Goal: Task Accomplishment & Management: Use online tool/utility

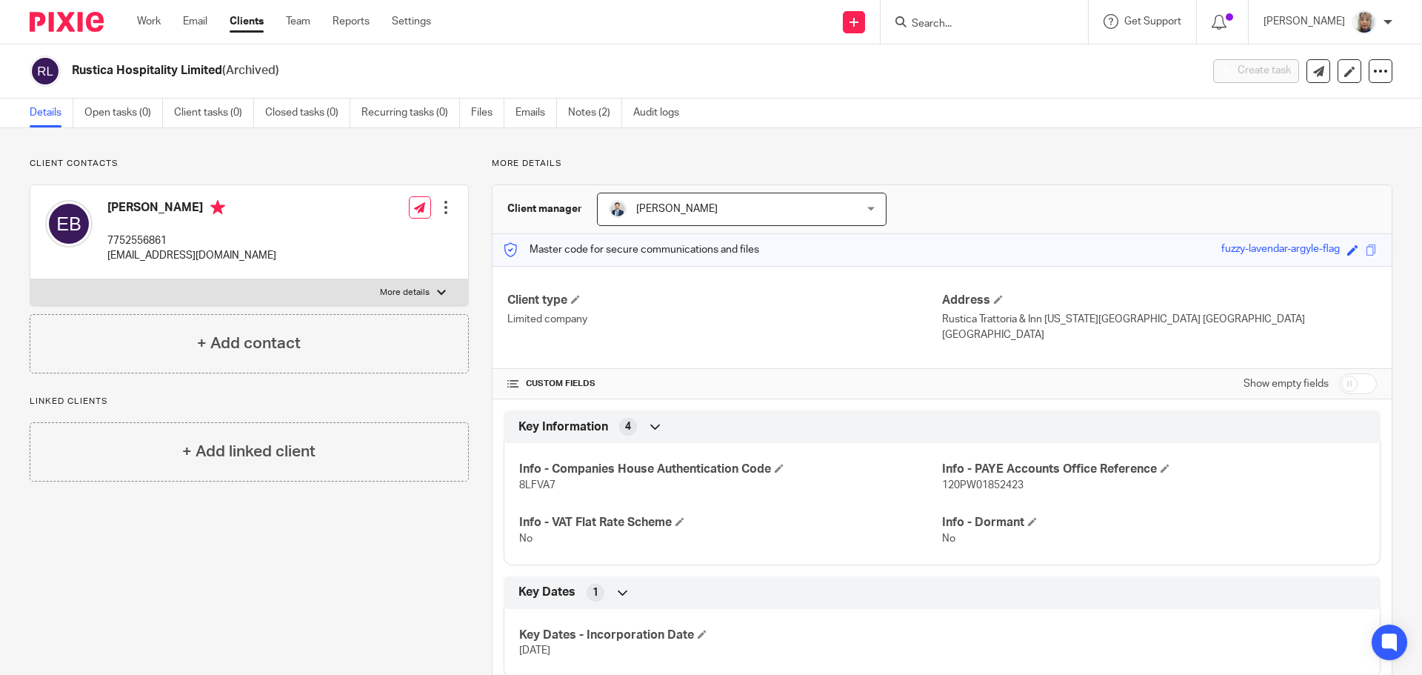
click at [950, 30] on input "Search" at bounding box center [977, 24] width 133 height 13
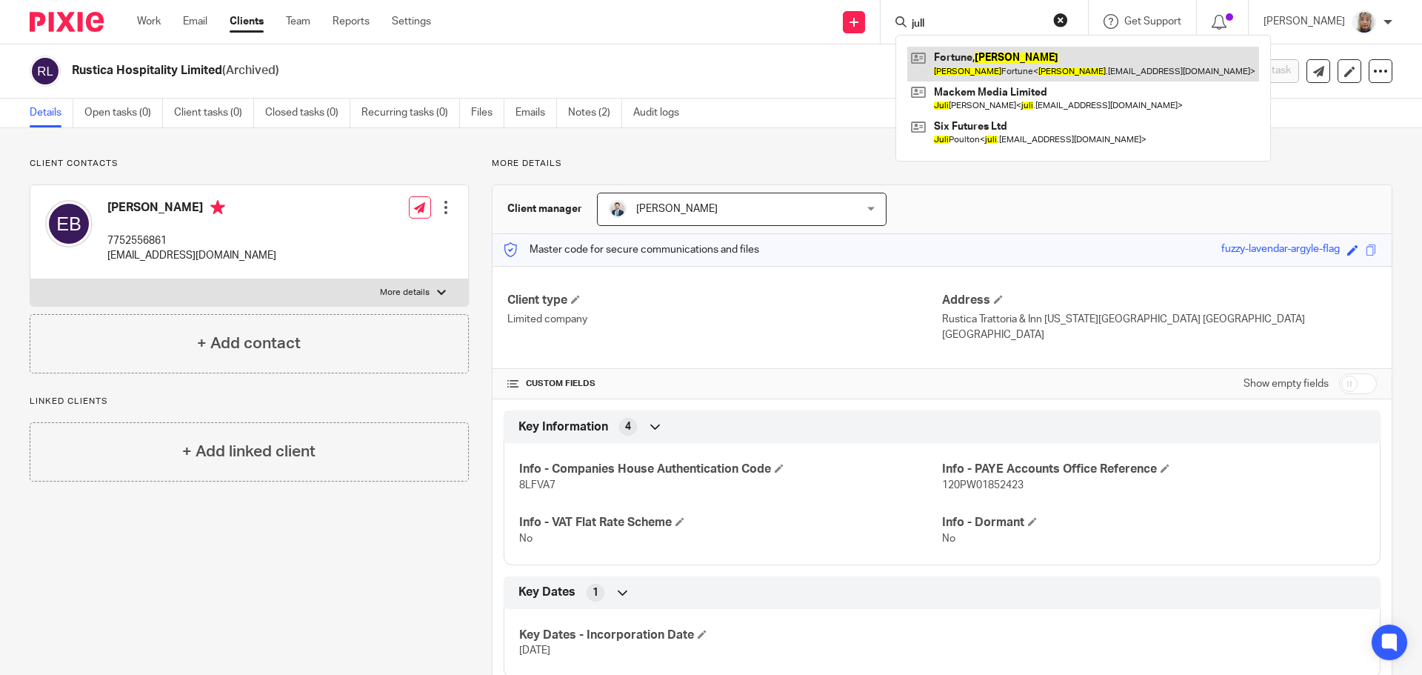
type input "jull"
click at [984, 75] on link at bounding box center [1084, 64] width 352 height 34
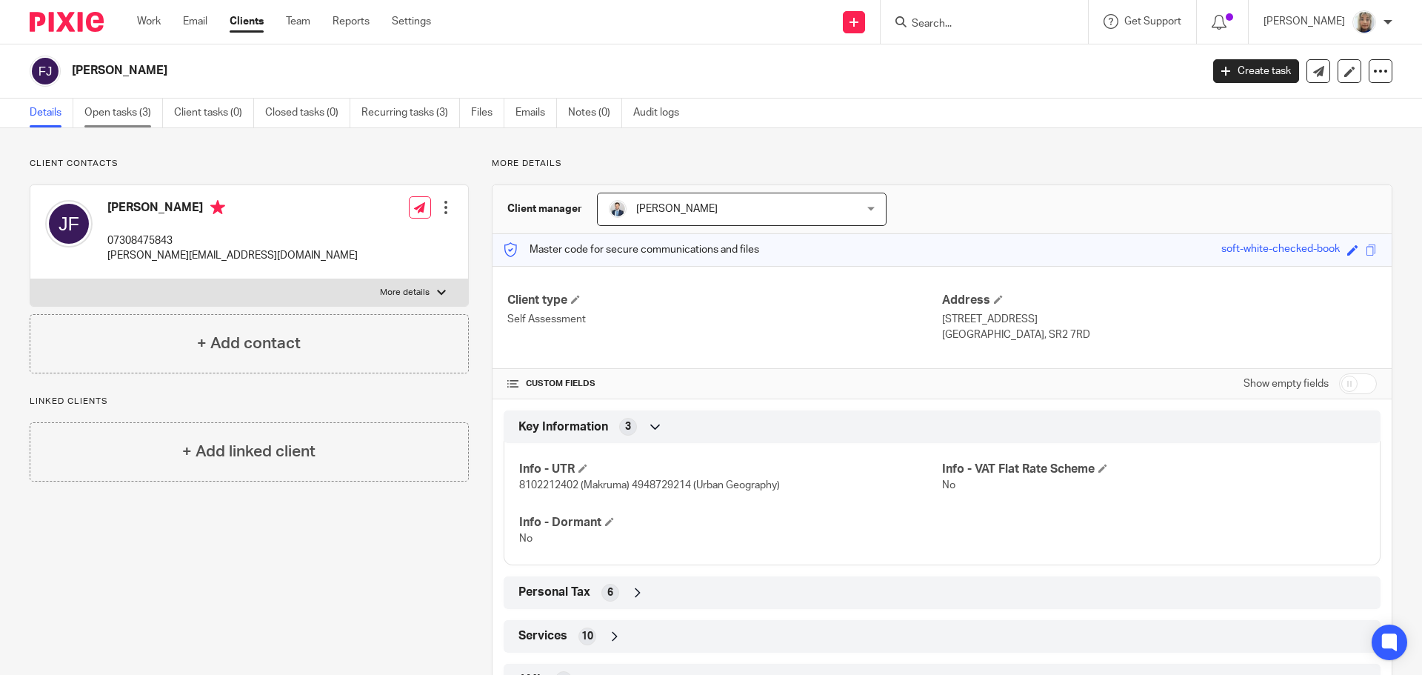
click at [157, 111] on link "Open tasks (3)" at bounding box center [123, 113] width 79 height 29
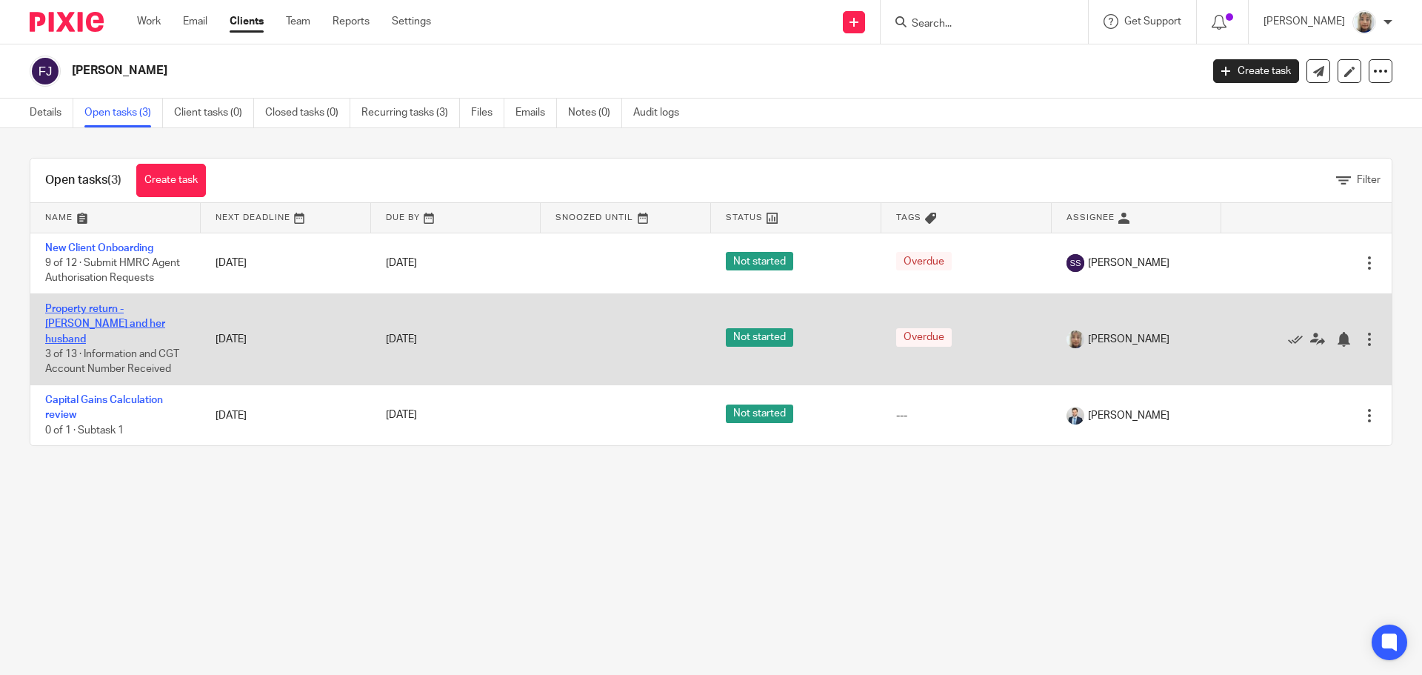
click at [133, 310] on link "Property return - [PERSON_NAME] and her husband" at bounding box center [105, 324] width 120 height 41
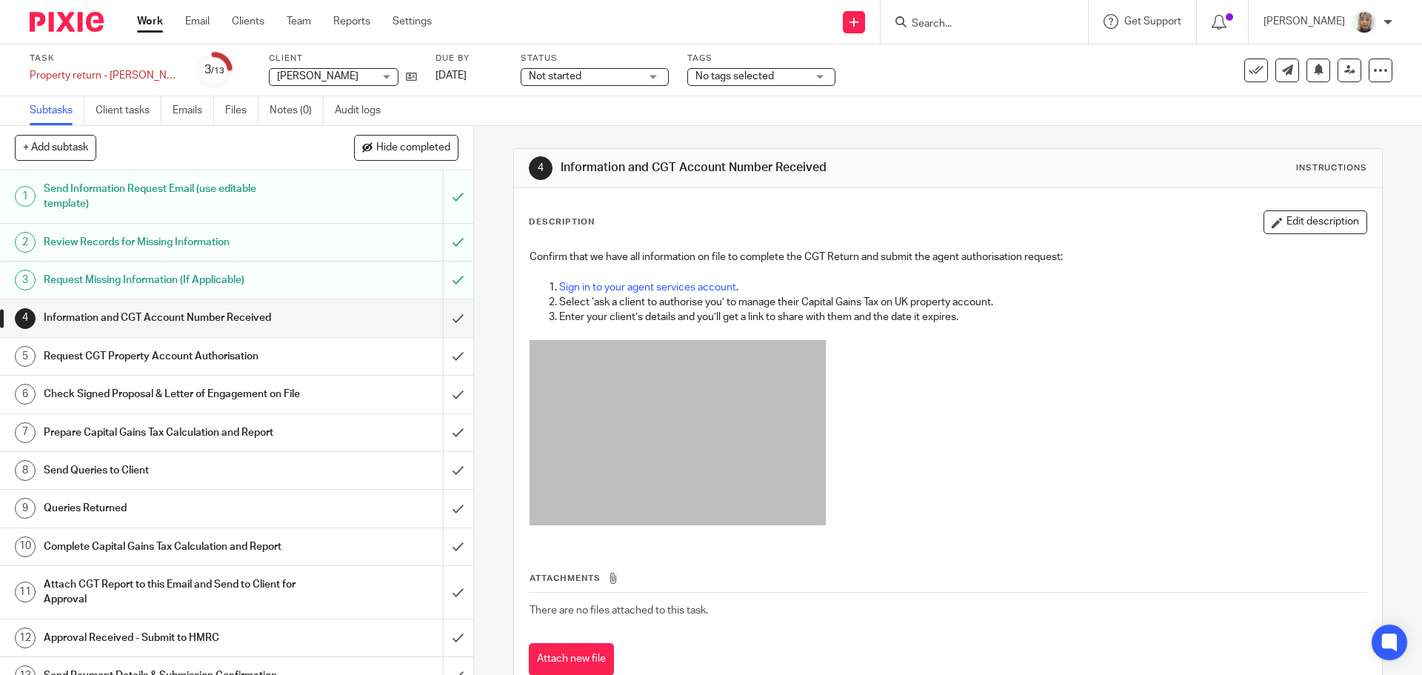
click at [216, 322] on h1 "Information and CGT Account Number Received" at bounding box center [172, 318] width 256 height 22
click at [690, 287] on link "Sign in to your agent services account" at bounding box center [647, 287] width 177 height 10
click at [442, 319] on input "submit" at bounding box center [236, 317] width 473 height 37
